Goal: Task Accomplishment & Management: Complete application form

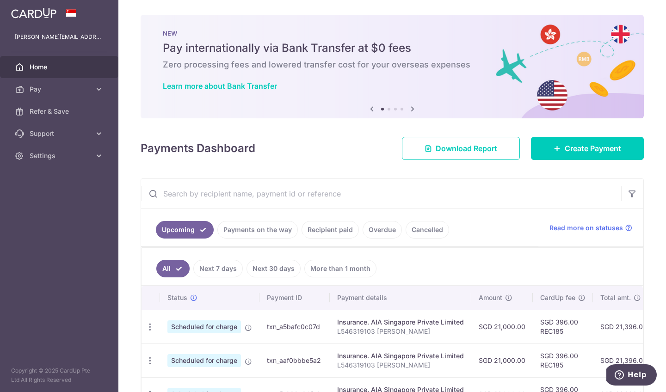
click at [409, 109] on icon at bounding box center [412, 109] width 11 height 12
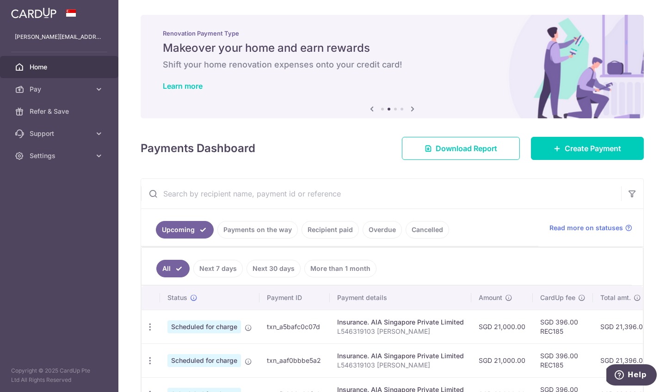
click at [409, 109] on icon at bounding box center [412, 109] width 11 height 12
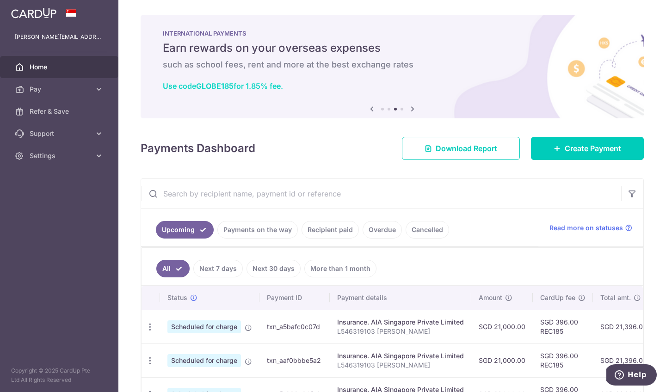
click at [196, 86] on link "Use code GLOBE185 for 1.85% fee." at bounding box center [223, 85] width 120 height 9
click at [409, 109] on icon at bounding box center [412, 109] width 11 height 12
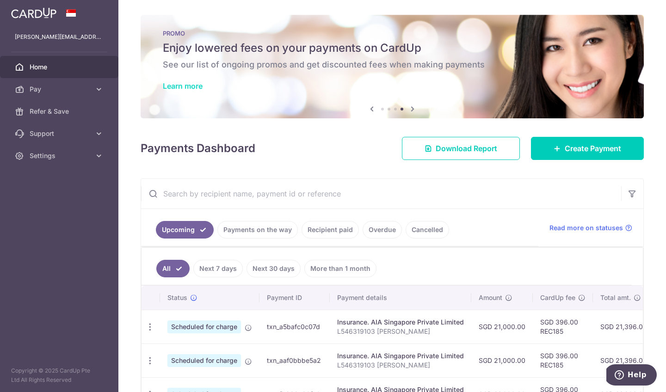
click at [178, 85] on link "Learn more" at bounding box center [183, 85] width 40 height 9
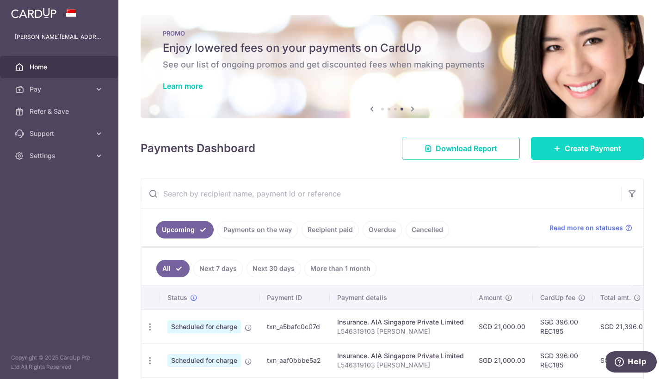
click at [586, 157] on link "Create Payment" at bounding box center [587, 148] width 113 height 23
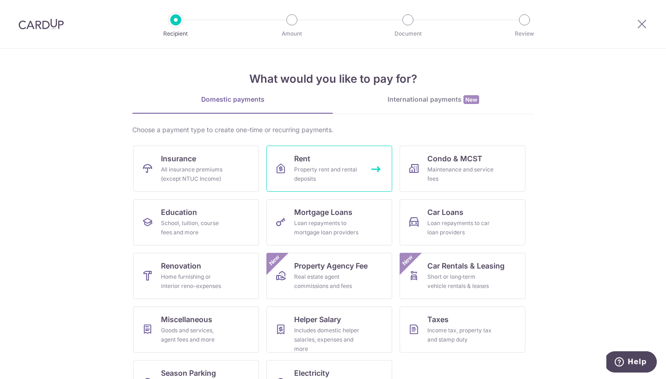
click at [345, 168] on div "Property rent and rental deposits" at bounding box center [327, 174] width 67 height 18
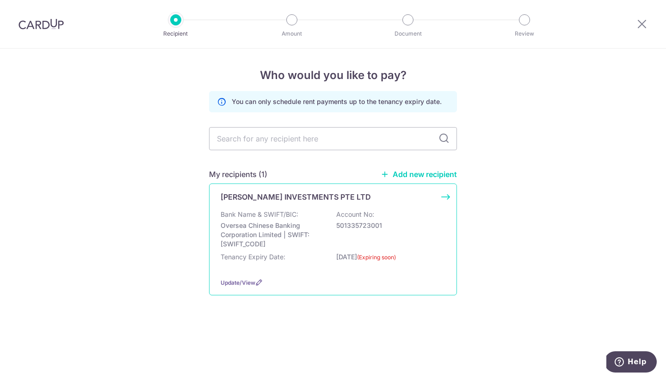
click at [277, 234] on p "Oversea Chinese Banking Corporation Limited | SWIFT: OCBCSGSGXXX" at bounding box center [273, 235] width 104 height 28
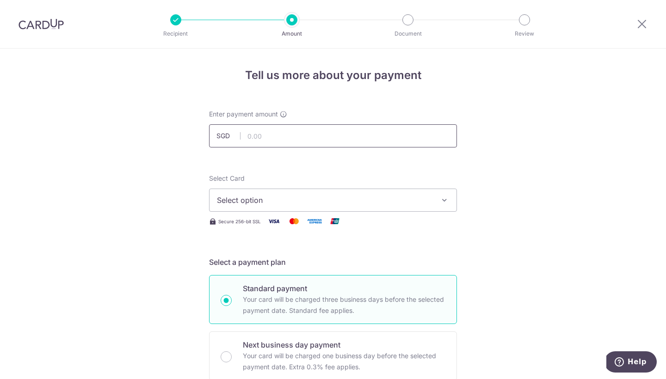
click at [265, 137] on input "text" at bounding box center [333, 135] width 248 height 23
type input "48,000.00"
click at [259, 198] on span "Select option" at bounding box center [324, 200] width 215 height 11
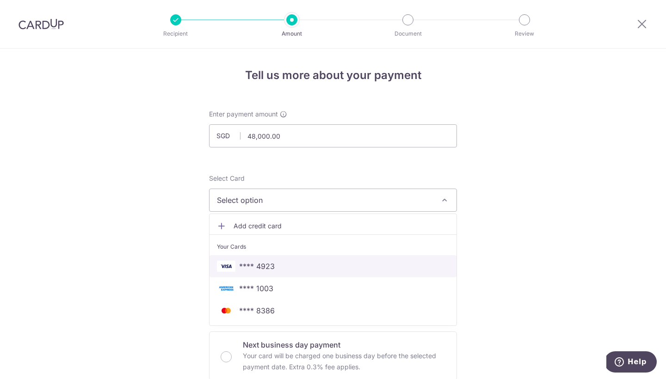
click at [267, 271] on span "**** 4923" at bounding box center [257, 266] width 36 height 11
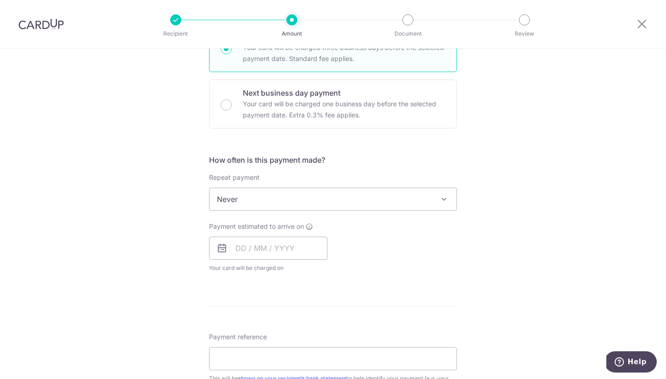
scroll to position [260, 0]
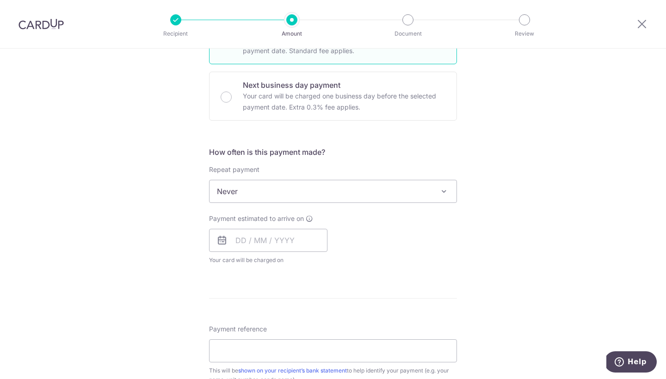
click at [273, 193] on span "Never" at bounding box center [332, 191] width 247 height 22
click at [272, 190] on span "Never" at bounding box center [332, 191] width 247 height 22
click at [237, 238] on input "text" at bounding box center [268, 240] width 118 height 23
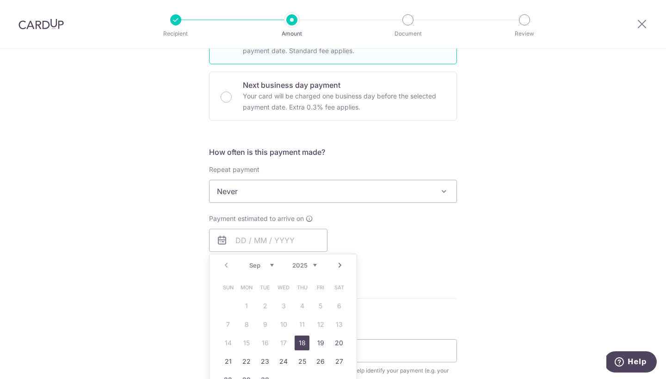
click at [303, 343] on link "18" at bounding box center [302, 343] width 15 height 15
type input "18/09/2025"
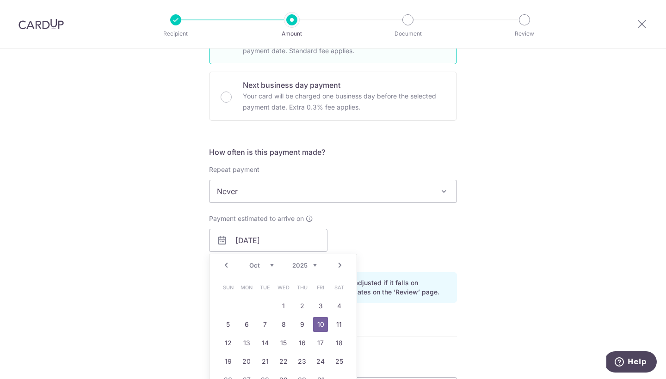
click at [423, 299] on div "Payment due and charge dates may be adjusted if it falls on weekends or public …" at bounding box center [333, 287] width 248 height 31
click at [304, 344] on form "Enter payment amount SGD 48,000.00 48000.00 Select Card **** 4923 Add credit ca…" at bounding box center [333, 235] width 248 height 770
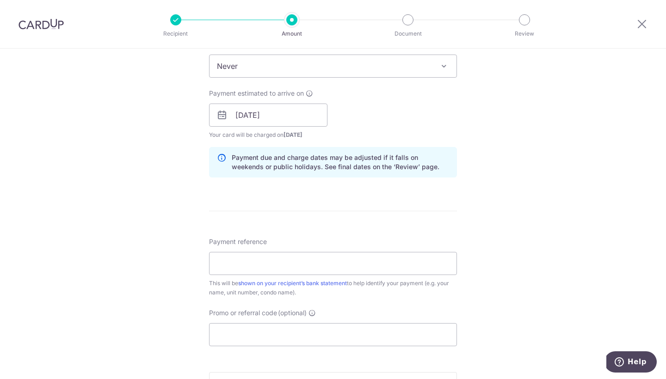
scroll to position [394, 0]
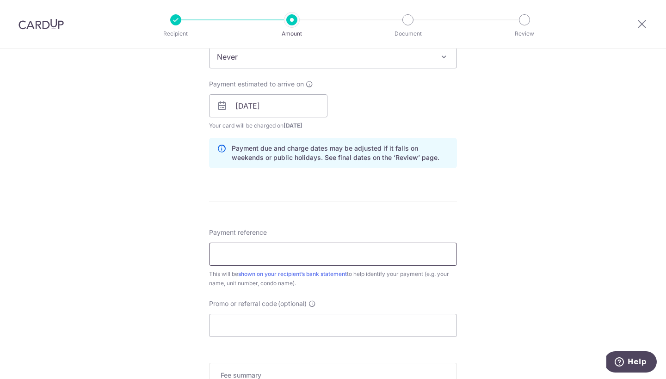
click at [226, 256] on input "Payment reference" at bounding box center [333, 254] width 248 height 23
type input "SAVEREN179"
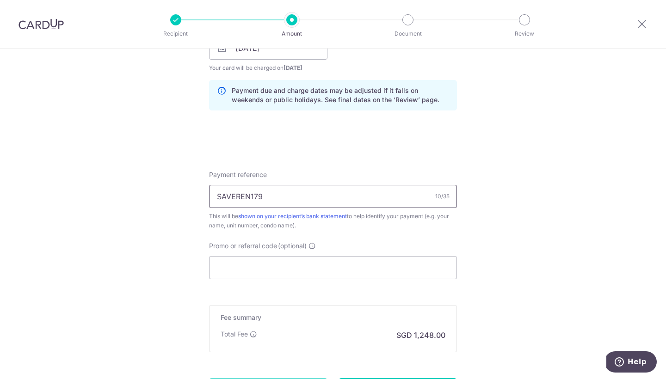
scroll to position [521, 0]
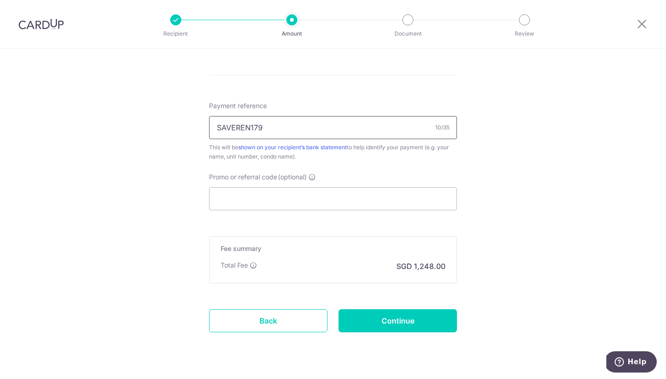
drag, startPoint x: 279, startPoint y: 133, endPoint x: 192, endPoint y: 125, distance: 87.8
type input "17 BWG"
click at [236, 203] on input "Promo or referral code (optional)" at bounding box center [333, 198] width 248 height 23
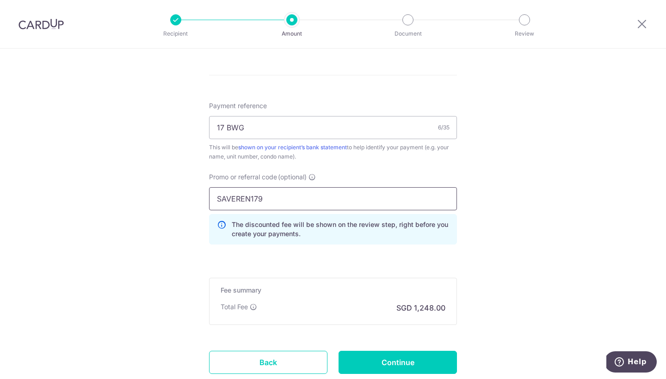
type input "SAVEREN179"
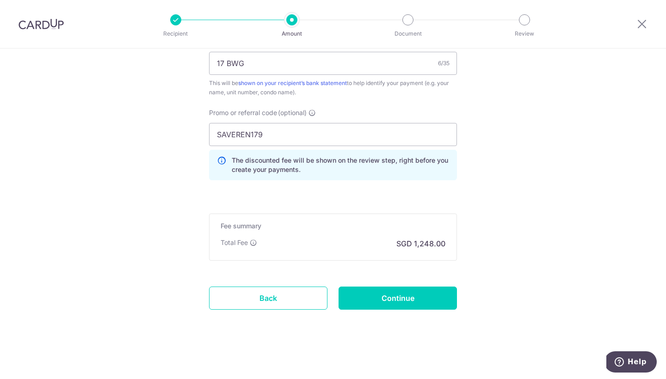
scroll to position [585, 0]
click at [426, 303] on input "Continue" at bounding box center [398, 298] width 118 height 23
type input "Create Schedule"
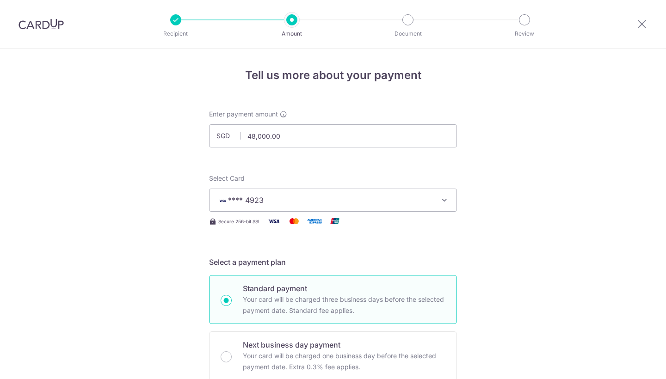
scroll to position [598, 0]
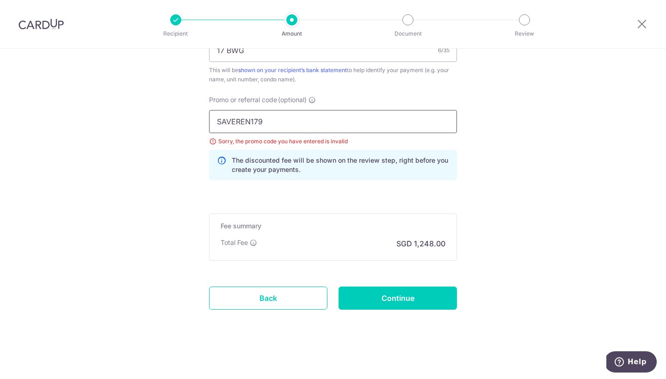
click at [249, 121] on input "SAVEREN179" at bounding box center [333, 121] width 248 height 23
type input "SAVERENT179"
click at [412, 290] on input "Continue" at bounding box center [398, 298] width 118 height 23
type input "Update Schedule"
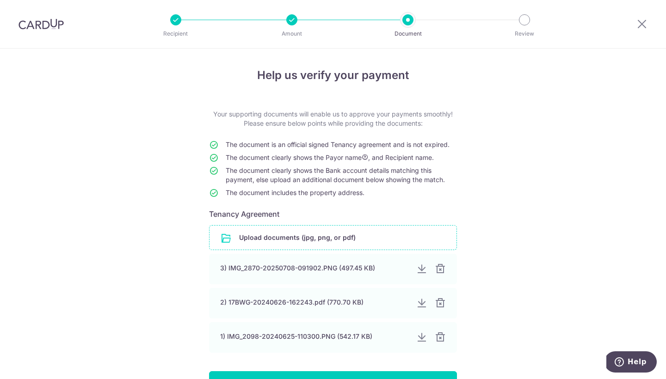
click at [282, 236] on input "file" at bounding box center [332, 238] width 247 height 24
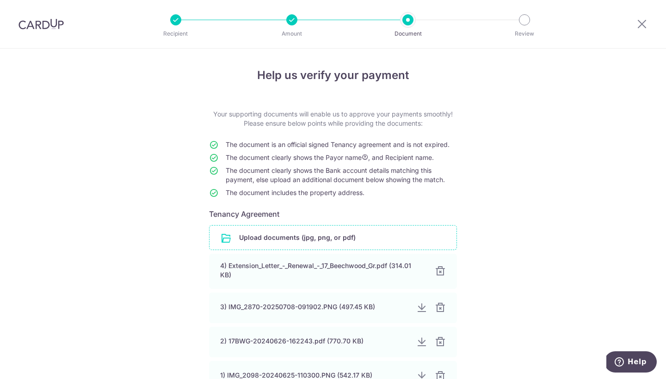
click at [468, 249] on div "Help us verify your payment Your supporting documents will enable us to approve…" at bounding box center [333, 269] width 666 height 441
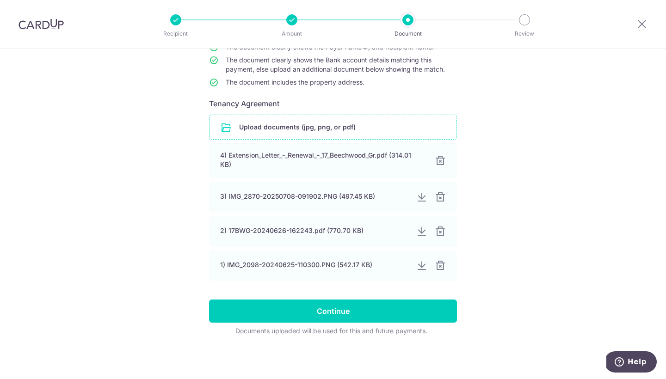
scroll to position [111, 0]
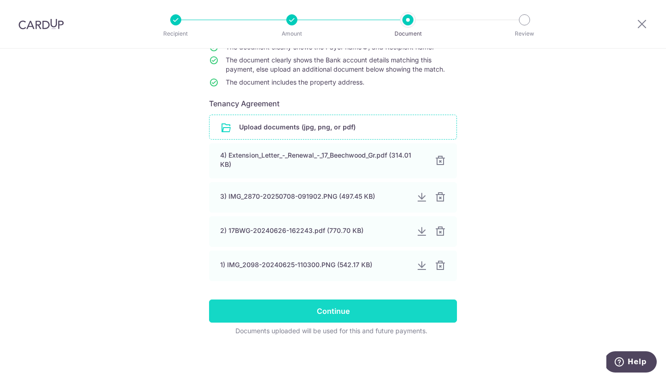
click at [348, 317] on input "Continue" at bounding box center [333, 311] width 248 height 23
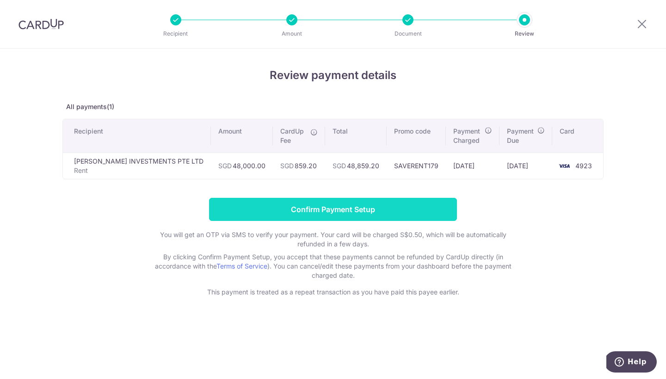
click at [399, 215] on input "Confirm Payment Setup" at bounding box center [333, 209] width 248 height 23
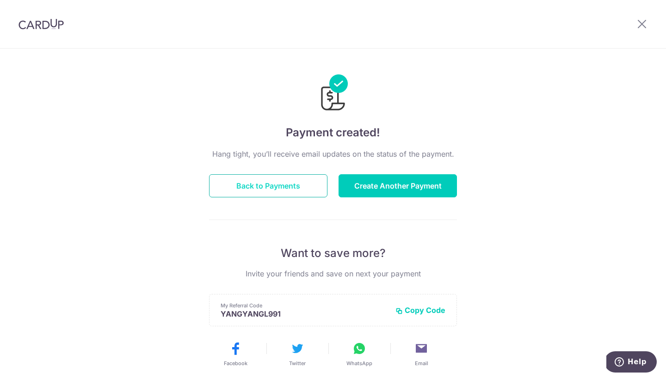
click at [244, 181] on button "Back to Payments" at bounding box center [268, 185] width 118 height 23
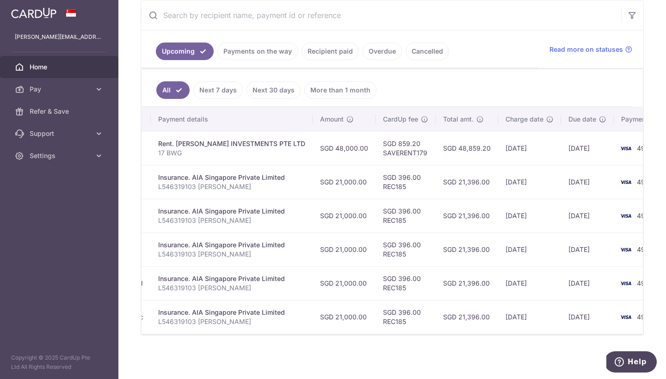
scroll to position [0, 180]
